Goal: Task Accomplishment & Management: Use online tool/utility

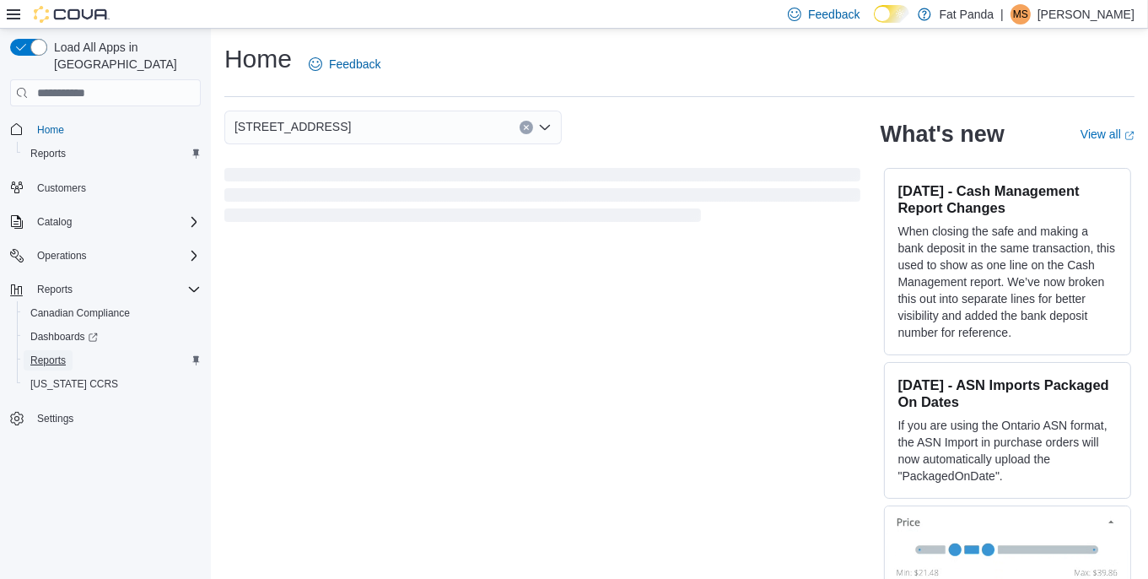
click at [41, 353] on span "Reports" at bounding box center [47, 359] width 35 height 13
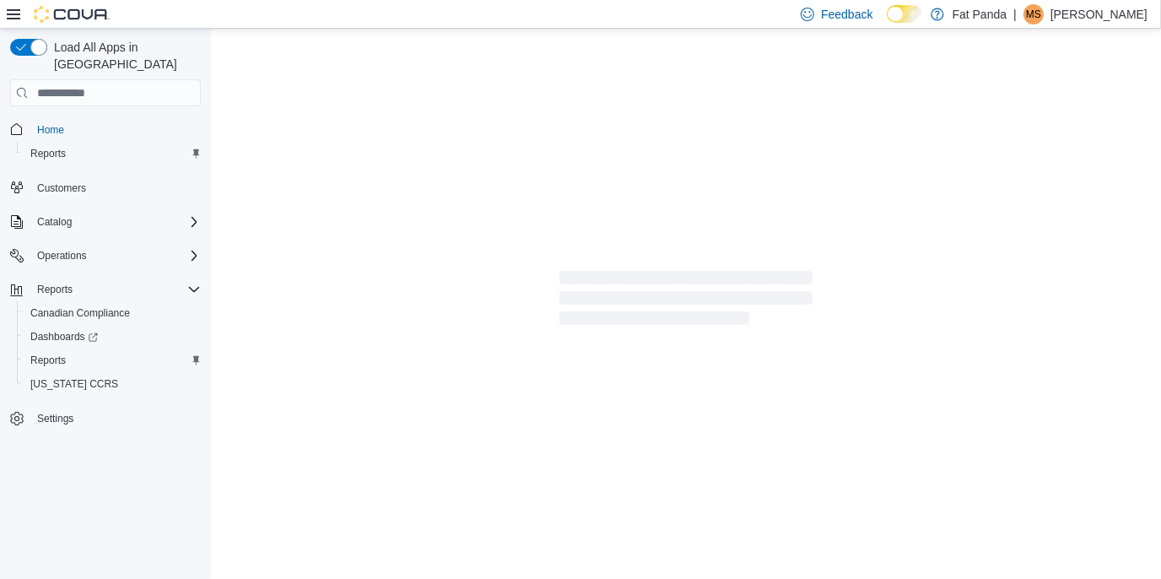
click at [682, 308] on span "Loading" at bounding box center [685, 301] width 253 height 54
click at [61, 353] on span "Reports" at bounding box center [47, 359] width 35 height 13
click at [67, 181] on span "Customers" at bounding box center [61, 187] width 49 height 13
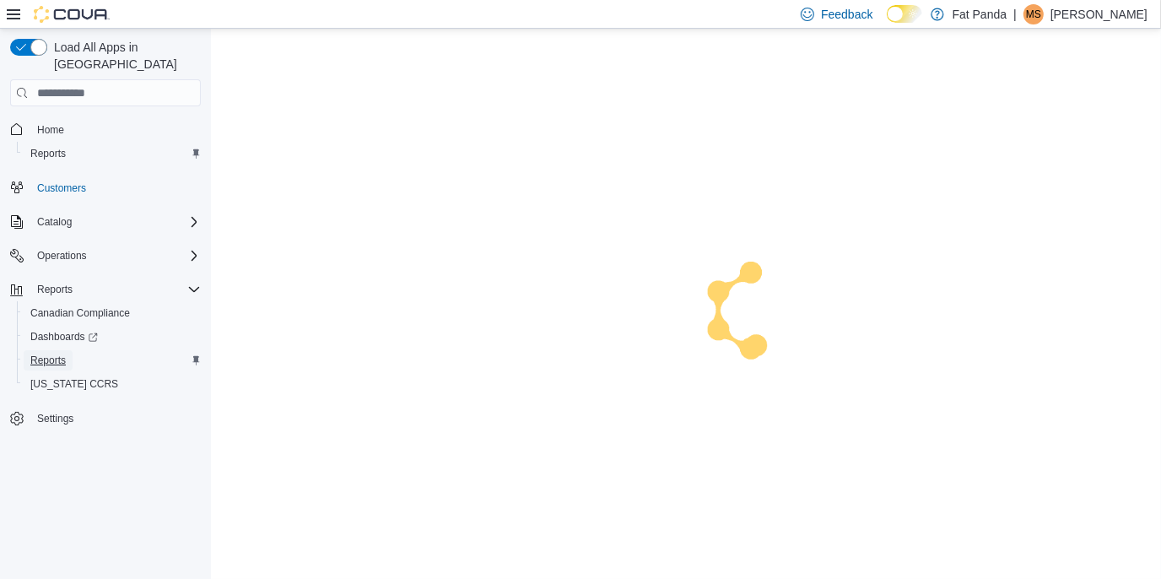
click at [49, 353] on span "Reports" at bounding box center [47, 359] width 35 height 13
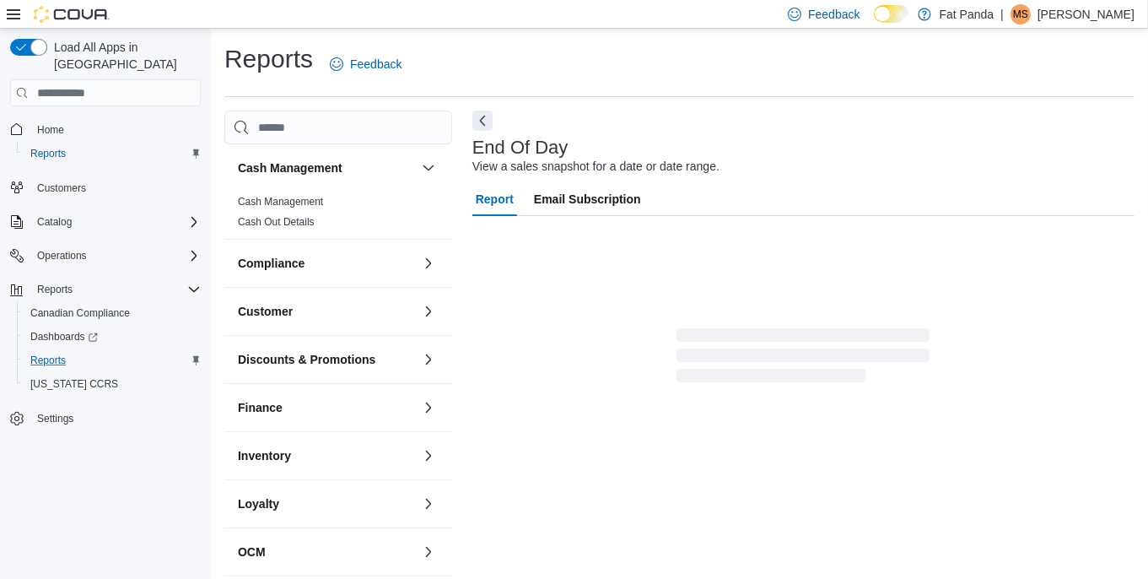
scroll to position [13, 0]
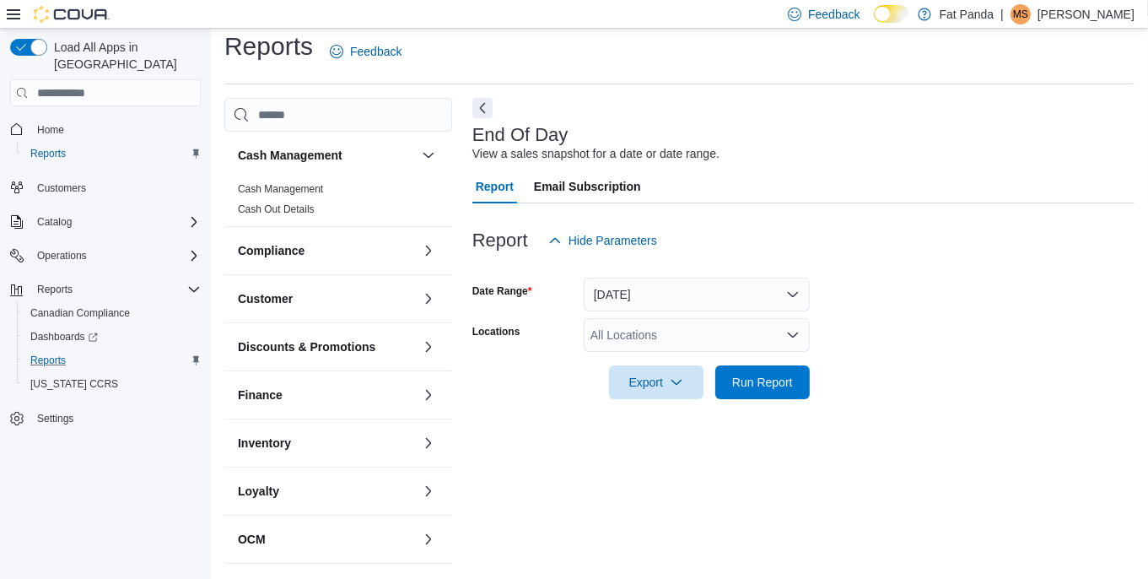
click at [738, 342] on div "All Locations" at bounding box center [697, 335] width 226 height 34
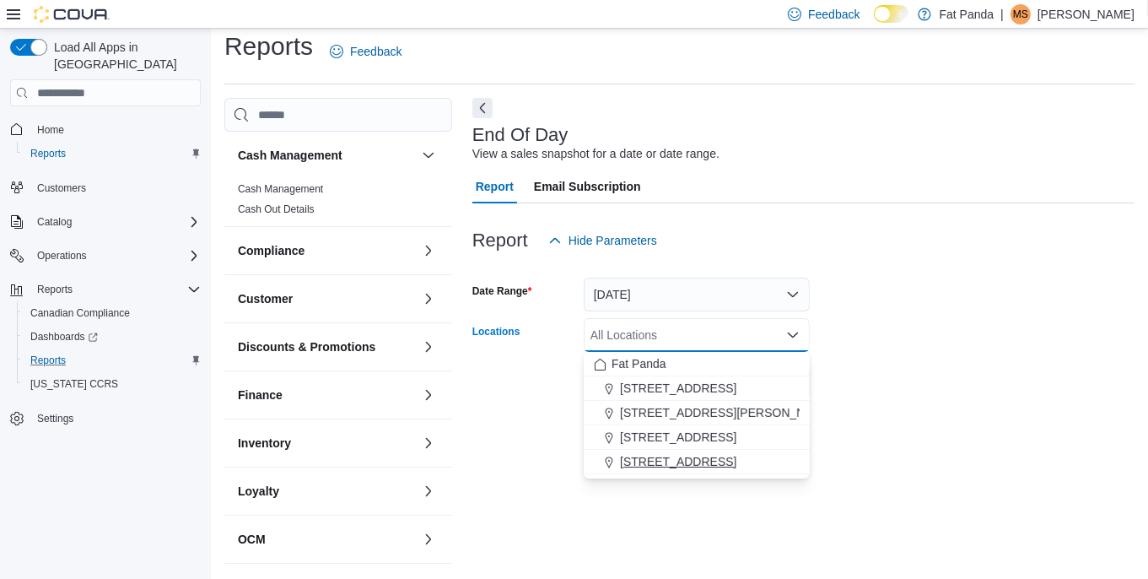
click at [696, 461] on span "[STREET_ADDRESS]" at bounding box center [678, 461] width 116 height 17
drag, startPoint x: 945, startPoint y: 299, endPoint x: 897, endPoint y: 316, distance: 51.0
click at [945, 299] on form "Date Range [DATE] Locations [STREET_ADDRESS] - [GEOGRAPHIC_DATA] Combo box. Sel…" at bounding box center [803, 328] width 662 height 142
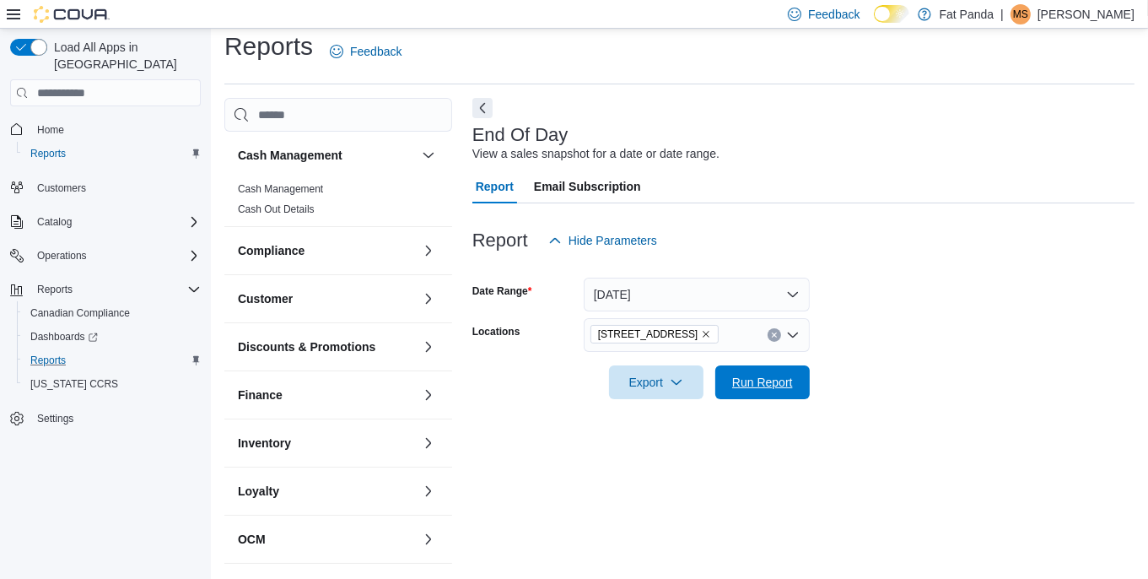
click at [789, 374] on span "Run Report" at bounding box center [762, 382] width 74 height 34
click at [643, 384] on span "Export" at bounding box center [649, 381] width 74 height 34
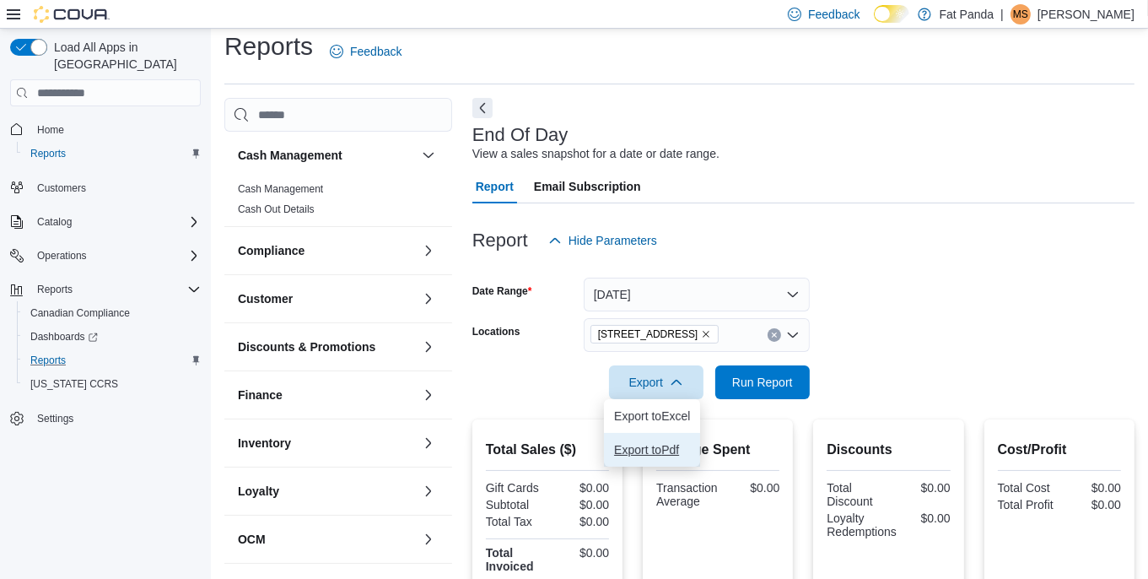
click at [650, 448] on span "Export to Pdf" at bounding box center [652, 449] width 76 height 13
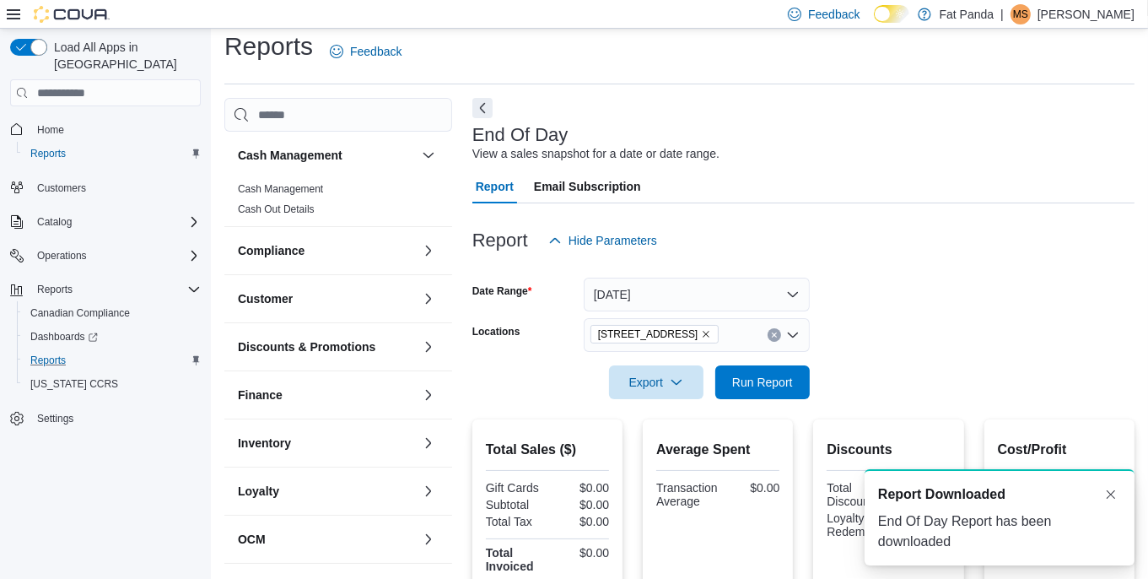
click at [1091, 22] on div "| [PERSON_NAME]" at bounding box center [1067, 14] width 134 height 20
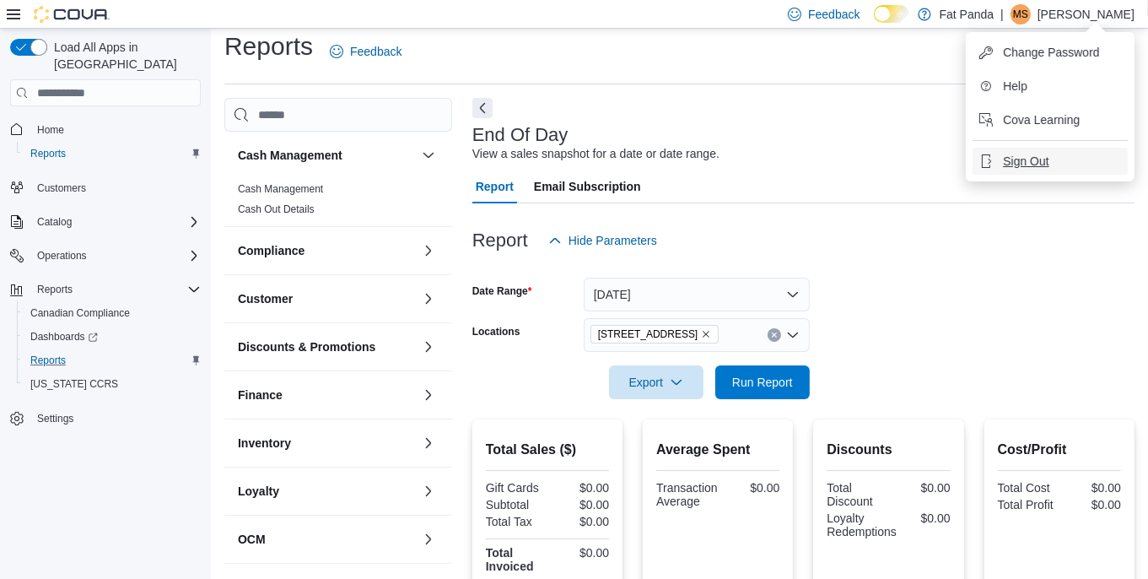
click at [1016, 161] on span "Sign Out" at bounding box center [1026, 161] width 46 height 17
